Goal: Obtain resource: Obtain resource

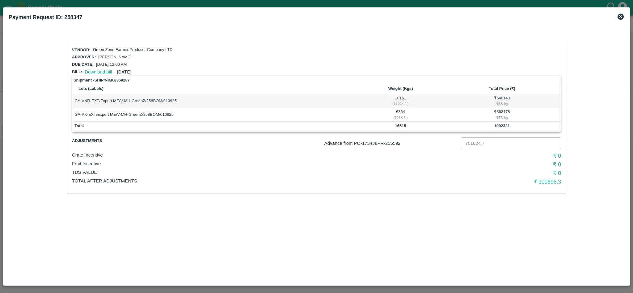
click at [98, 70] on link "Download bill" at bounding box center [98, 72] width 27 height 5
click at [401, 98] on td "10161 ( 1129 X 9 )" at bounding box center [401, 101] width 88 height 14
copy td "10161"
click at [401, 111] on td "6354 ( 706 X 9 )" at bounding box center [401, 115] width 88 height 14
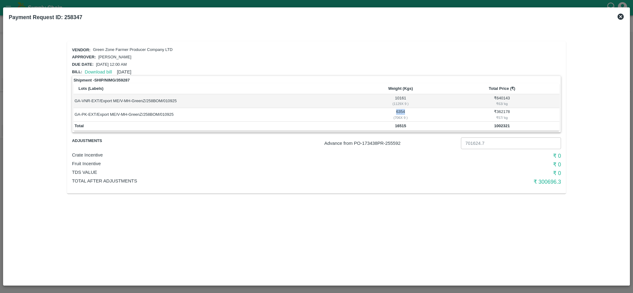
click at [401, 111] on td "6354 ( 706 X 9 )" at bounding box center [401, 115] width 88 height 14
copy td "6354"
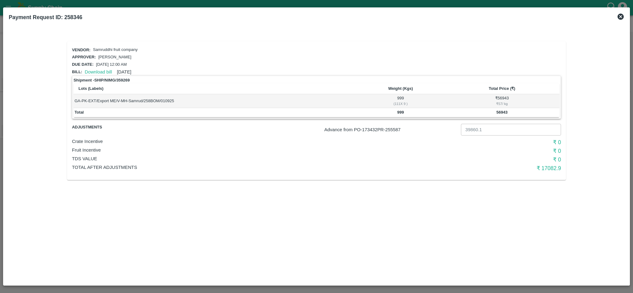
click at [401, 96] on td "999 ( 111 X 9 )" at bounding box center [401, 101] width 88 height 14
copy td "999"
